Goal: Task Accomplishment & Management: Manage account settings

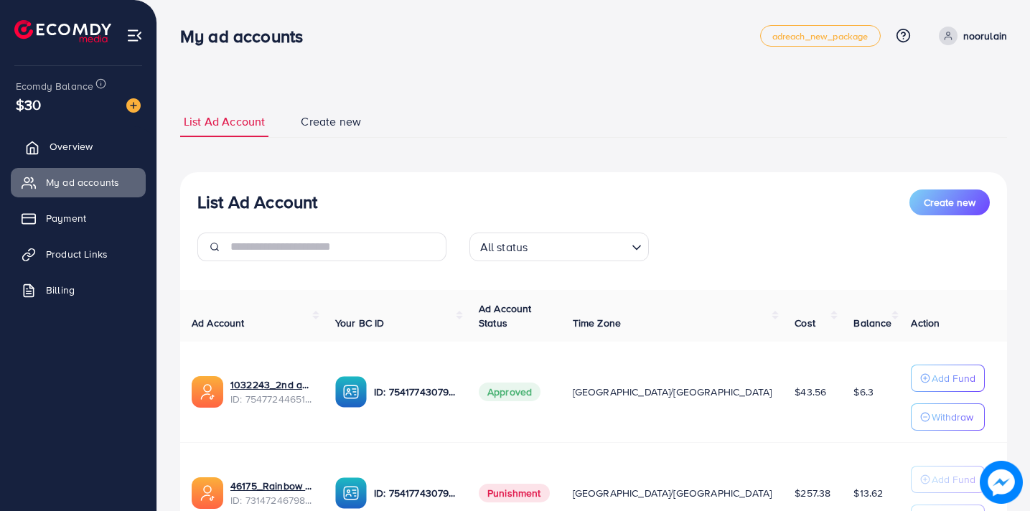
click at [69, 144] on span "Overview" at bounding box center [71, 146] width 43 height 14
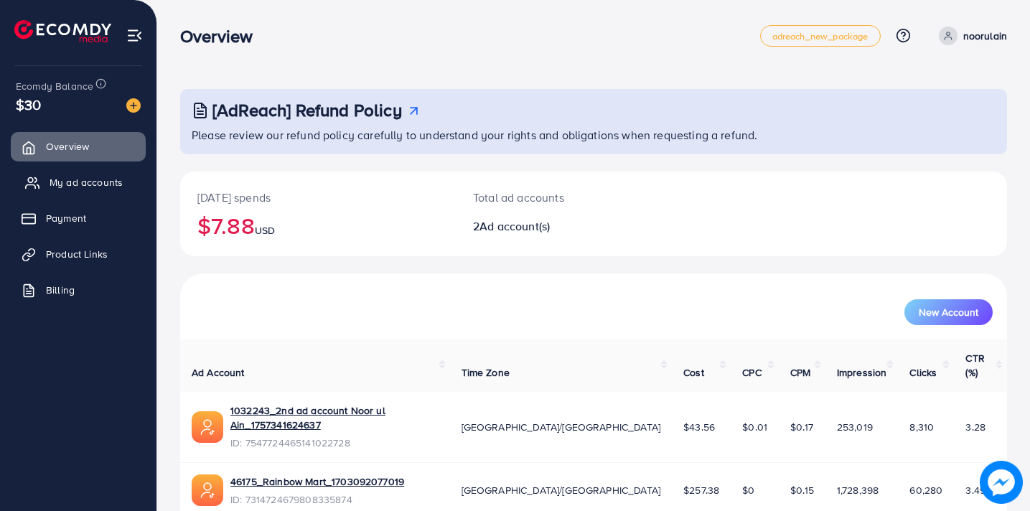
click at [74, 181] on span "My ad accounts" at bounding box center [86, 182] width 73 height 14
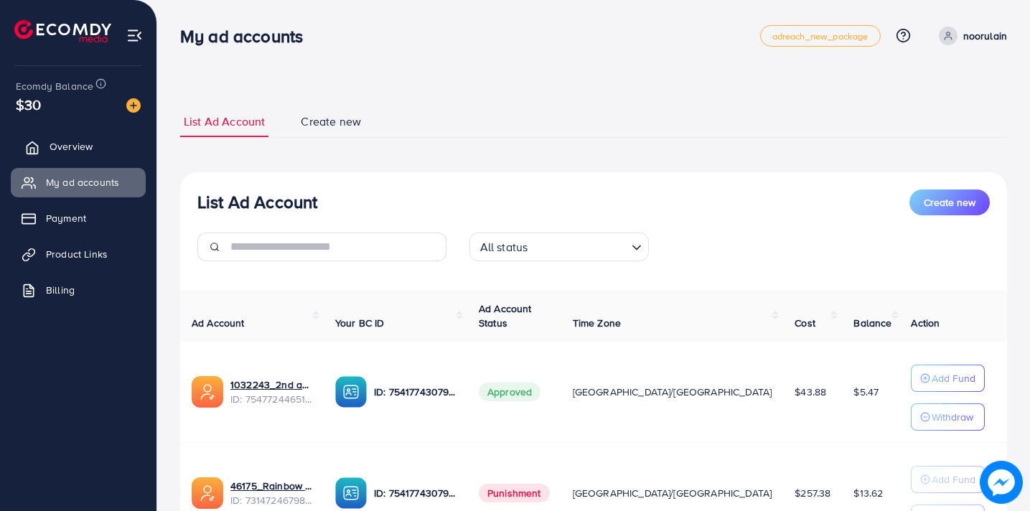
click at [56, 148] on span "Overview" at bounding box center [71, 146] width 43 height 14
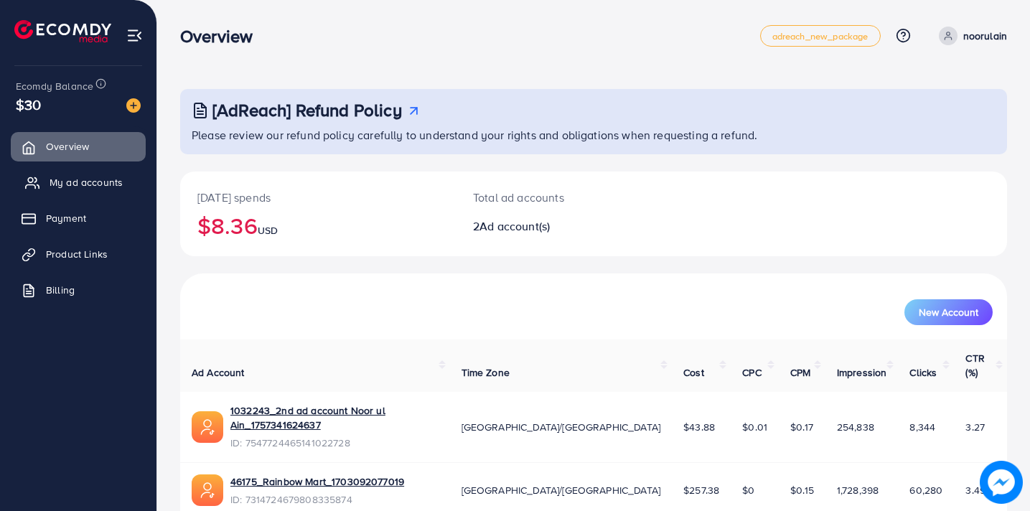
click at [83, 185] on span "My ad accounts" at bounding box center [86, 182] width 73 height 14
